Goal: Task Accomplishment & Management: Use online tool/utility

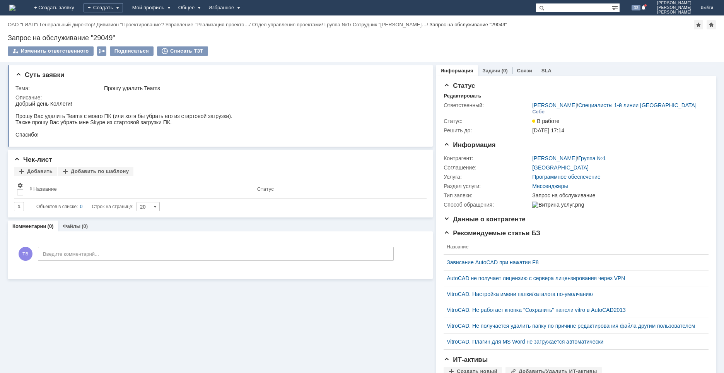
click at [15, 9] on img at bounding box center [12, 8] width 6 height 6
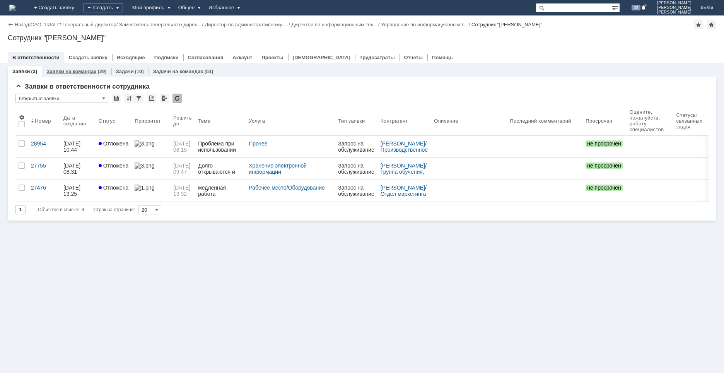
click at [70, 69] on link "Заявки на командах" at bounding box center [71, 71] width 50 height 6
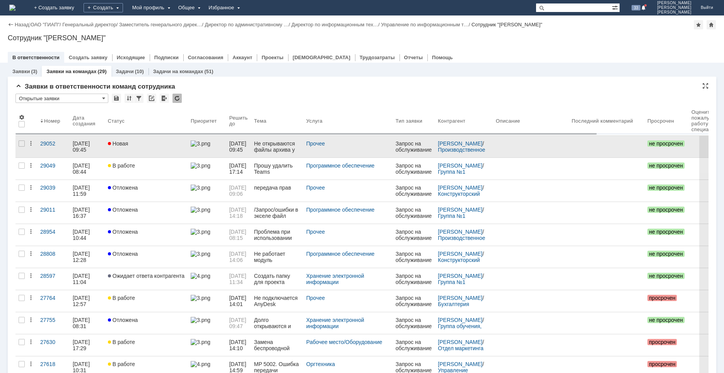
click at [129, 150] on link "Новая" at bounding box center [146, 147] width 83 height 22
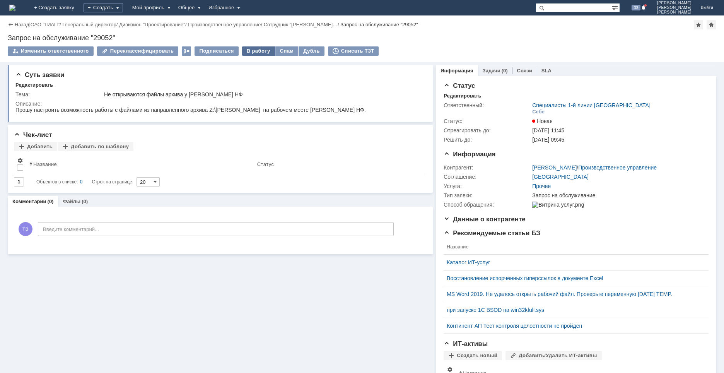
click at [253, 51] on div "В работу" at bounding box center [258, 50] width 33 height 9
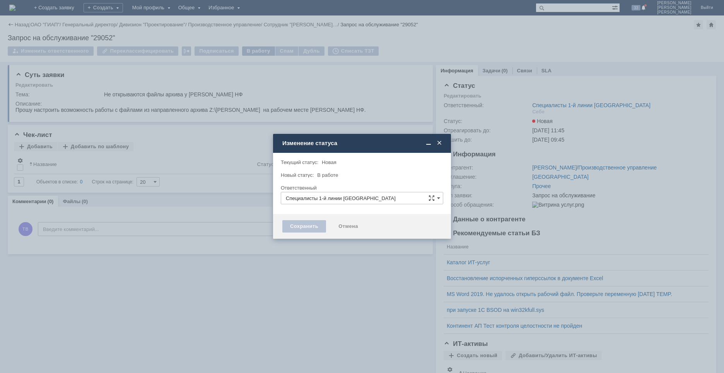
type input "[PERSON_NAME]"
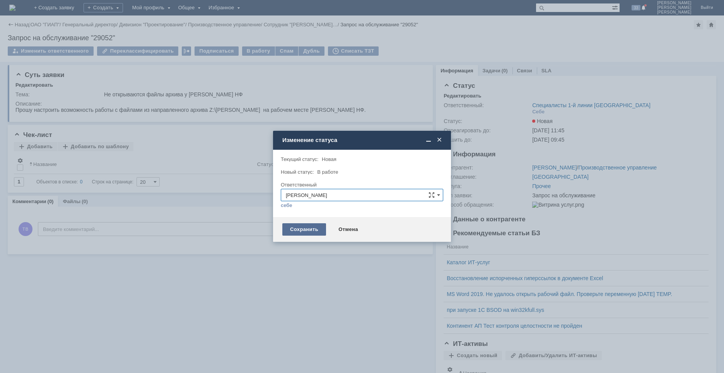
click at [303, 228] on div "Сохранить" at bounding box center [304, 229] width 44 height 12
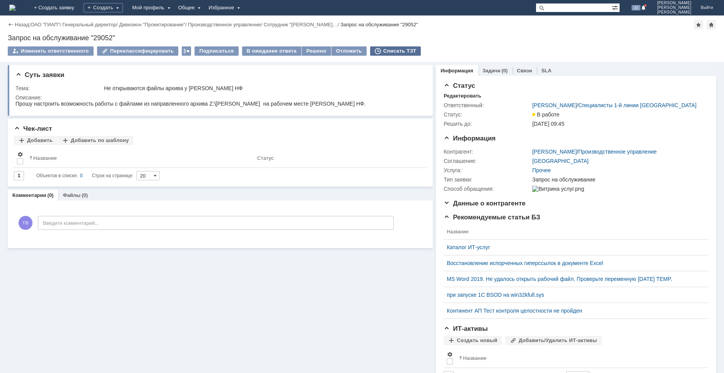
click at [387, 53] on div "Списать ТЗТ" at bounding box center [395, 50] width 51 height 9
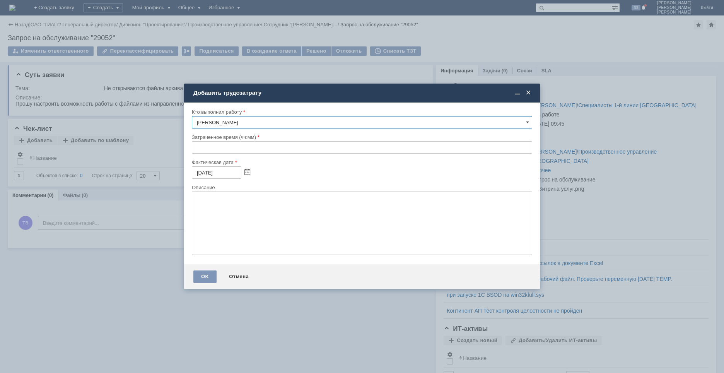
click at [195, 150] on input "text" at bounding box center [362, 147] width 340 height 12
type input "00:15"
click at [211, 208] on textarea at bounding box center [362, 222] width 340 height 63
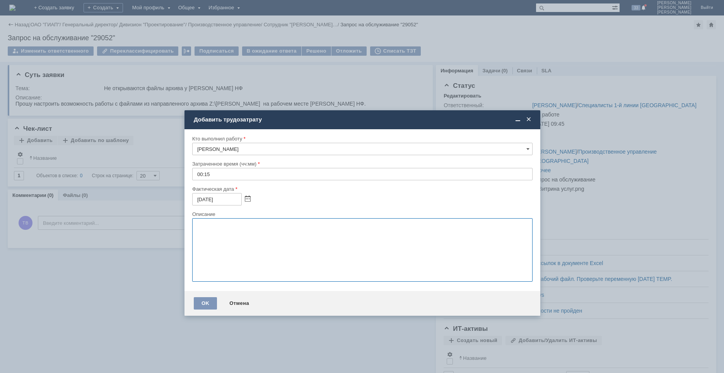
drag, startPoint x: 275, startPoint y: 94, endPoint x: 276, endPoint y: 121, distance: 26.7
click at [276, 121] on div "Добавить трудозатрату" at bounding box center [363, 119] width 339 height 7
click at [215, 235] on textarea at bounding box center [362, 249] width 340 height 63
type textarea "настройка ассоциаций файлов"
click at [204, 300] on div "OK" at bounding box center [205, 303] width 23 height 12
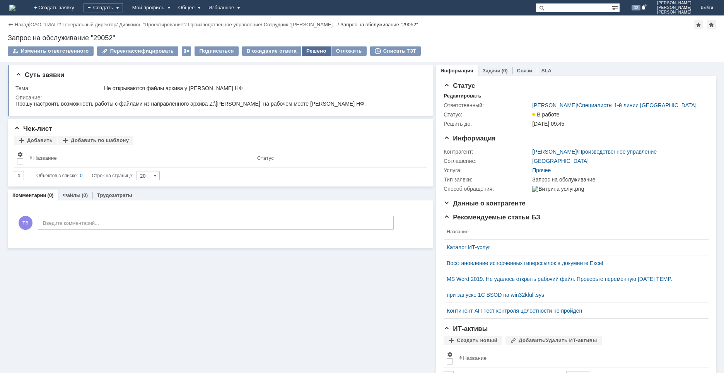
click at [307, 51] on div "Решено" at bounding box center [315, 50] width 29 height 9
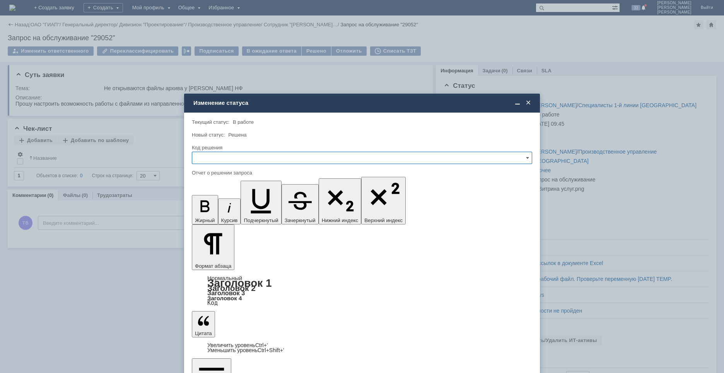
click at [257, 159] on input "text" at bounding box center [362, 158] width 340 height 12
click at [218, 208] on span "Решено" at bounding box center [362, 210] width 330 height 6
type input "Решено"
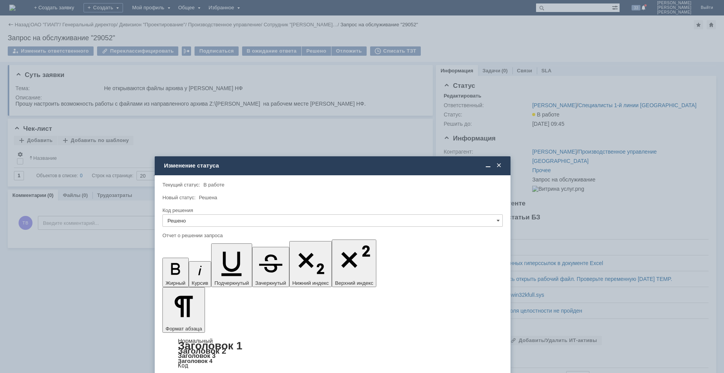
drag, startPoint x: 287, startPoint y: 104, endPoint x: 257, endPoint y: 167, distance: 69.7
click at [257, 167] on div "Изменение статуса" at bounding box center [333, 165] width 339 height 7
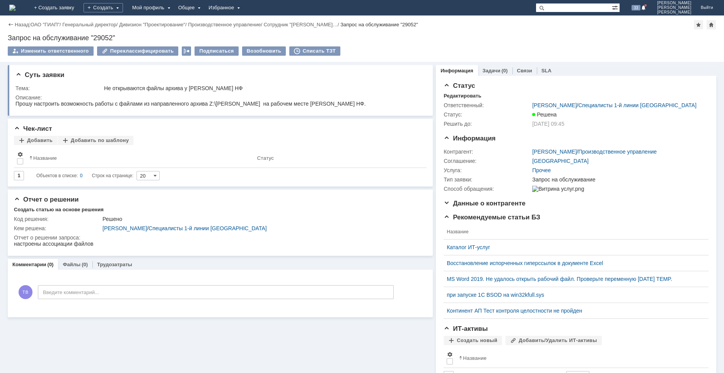
click at [15, 5] on img at bounding box center [12, 8] width 6 height 6
